Goal: Task Accomplishment & Management: Complete application form

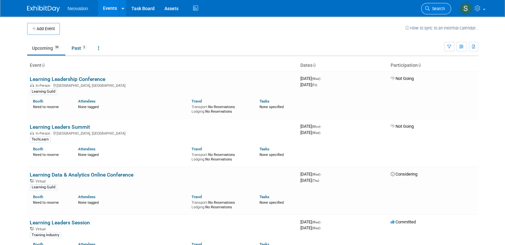
click at [432, 8] on span "Search" at bounding box center [437, 8] width 15 height 5
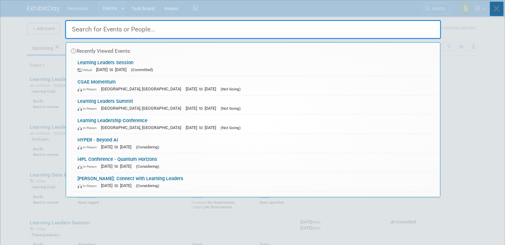
click at [494, 9] on icon at bounding box center [497, 9] width 14 height 14
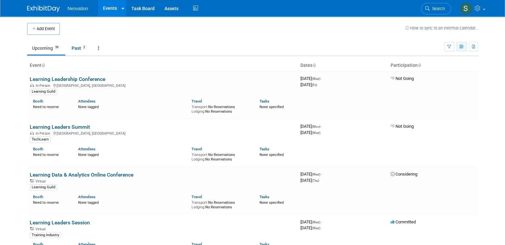
click at [461, 46] on icon "button" at bounding box center [461, 47] width 5 height 4
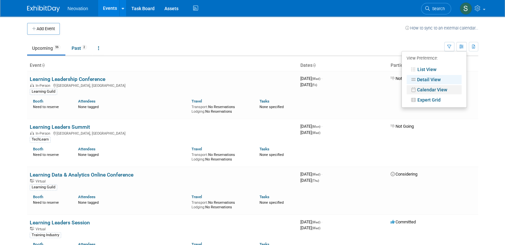
click at [440, 87] on link "Calendar View" at bounding box center [434, 89] width 55 height 9
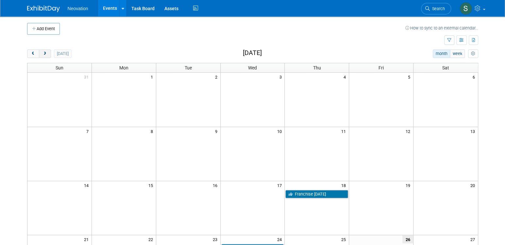
click at [47, 53] on span "next" at bounding box center [44, 54] width 5 height 4
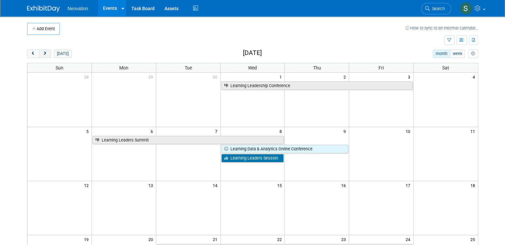
click at [47, 53] on span "next" at bounding box center [44, 54] width 5 height 4
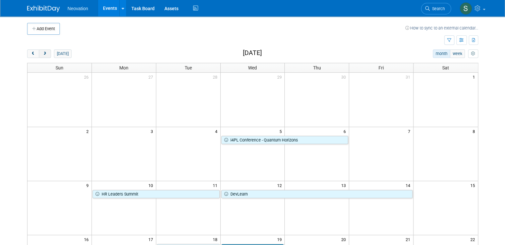
click at [47, 53] on span "next" at bounding box center [44, 54] width 5 height 4
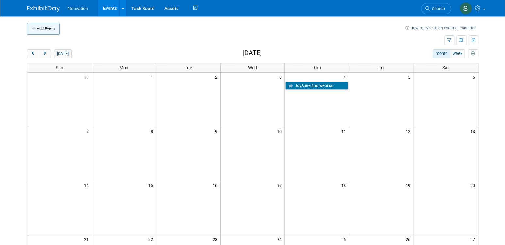
click at [37, 28] on button "Add Event" at bounding box center [43, 29] width 33 height 12
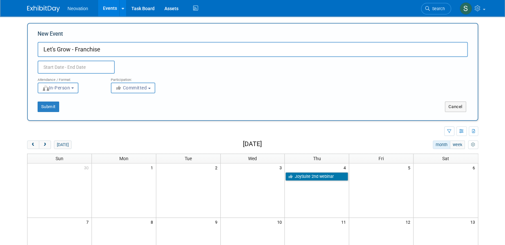
type input "Let's Grow - Franchise"
